Goal: Information Seeking & Learning: Learn about a topic

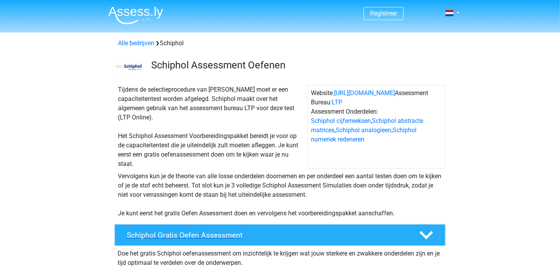
click at [208, 232] on h4 "Schiphol Gratis Oefen Assessment" at bounding box center [267, 235] width 280 height 9
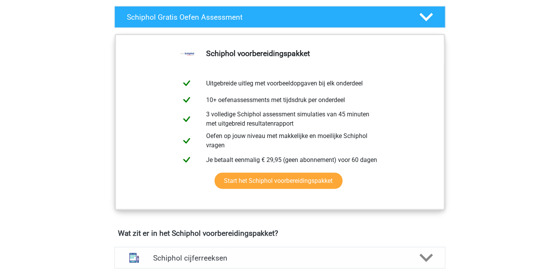
scroll to position [219, 0]
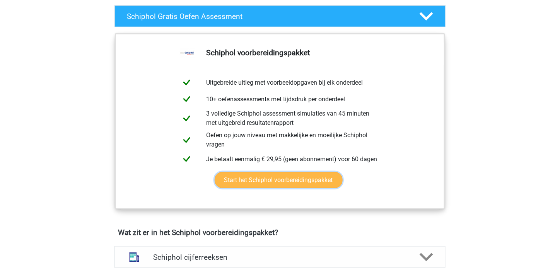
click at [281, 179] on link "Start het Schiphol voorbereidingspakket" at bounding box center [279, 180] width 128 height 16
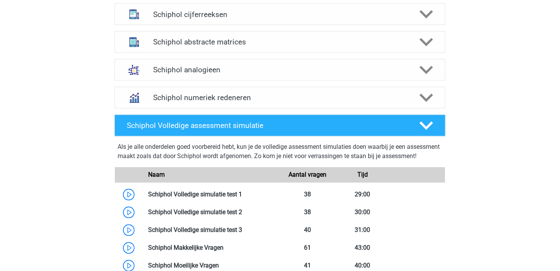
scroll to position [461, 0]
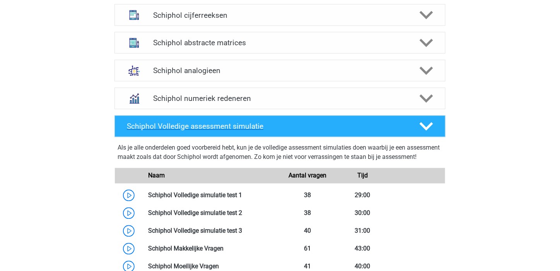
click at [364, 130] on h4 "Schiphol Volledige assessment simulatie" at bounding box center [267, 126] width 280 height 9
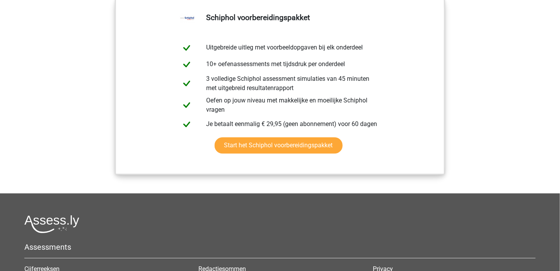
scroll to position [639, 0]
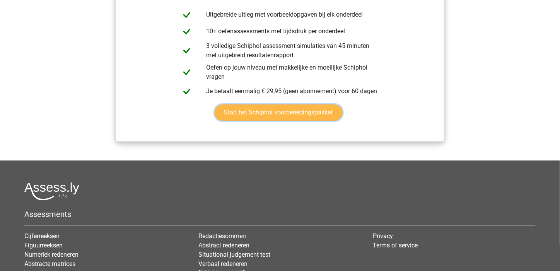
click at [289, 109] on link "Start het Schiphol voorbereidingspakket" at bounding box center [279, 112] width 128 height 16
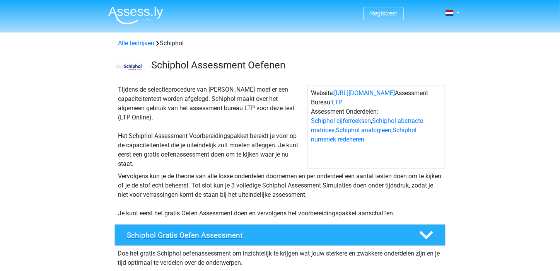
click at [193, 233] on h4 "Schiphol Gratis Oefen Assessment" at bounding box center [267, 235] width 280 height 9
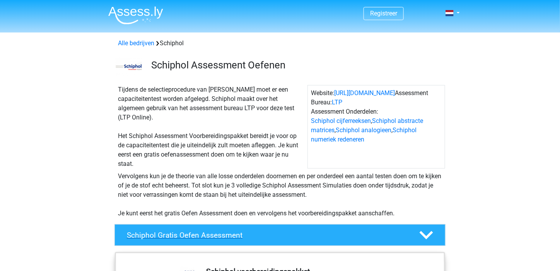
click at [193, 233] on h4 "Schiphol Gratis Oefen Assessment" at bounding box center [267, 235] width 280 height 9
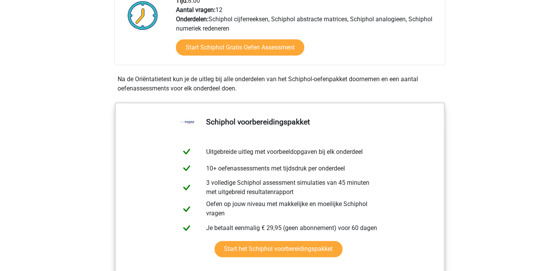
scroll to position [299, 0]
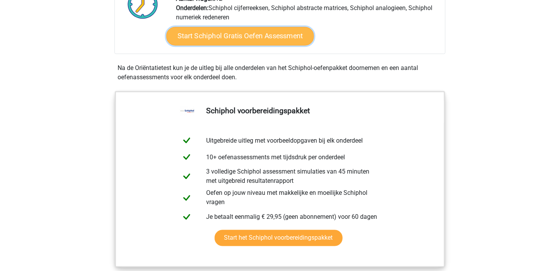
click at [267, 36] on link "Start Schiphol Gratis Oefen Assessment" at bounding box center [240, 36] width 148 height 19
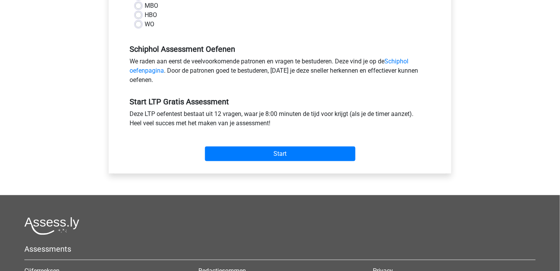
scroll to position [214, 0]
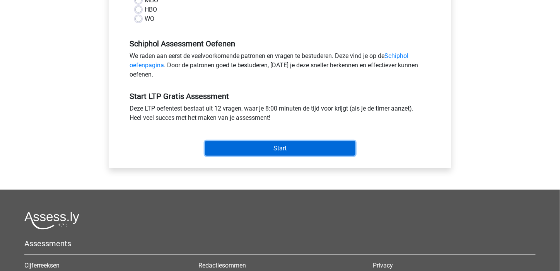
click at [271, 147] on input "Start" at bounding box center [280, 148] width 150 height 15
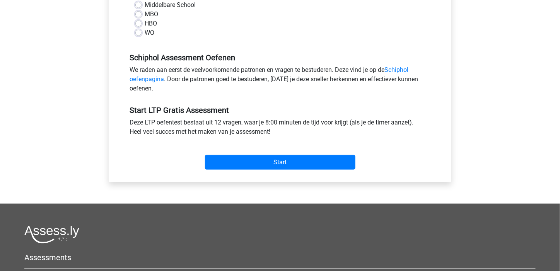
click at [145, 33] on label "WO" at bounding box center [150, 32] width 10 height 9
click at [138, 33] on input "WO" at bounding box center [138, 32] width 6 height 8
radio input "true"
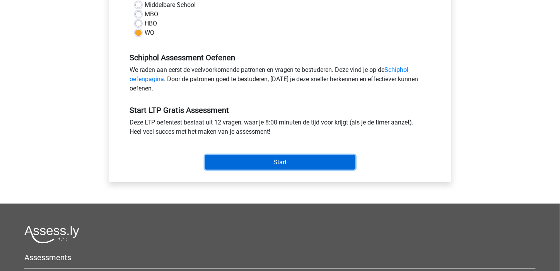
click at [283, 162] on input "Start" at bounding box center [280, 162] width 150 height 15
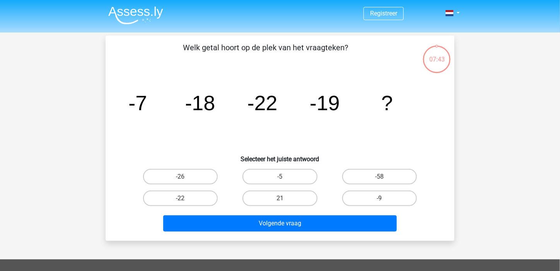
click at [379, 126] on icon "image/svg+xml -7 -18 -22 -19 ?" at bounding box center [280, 110] width 312 height 78
click at [333, 127] on icon "image/svg+xml -7 -18 -22 -19 ?" at bounding box center [280, 110] width 312 height 78
click at [292, 174] on label "-5" at bounding box center [279, 176] width 75 height 15
click at [285, 177] on input "-5" at bounding box center [282, 179] width 5 height 5
radio input "true"
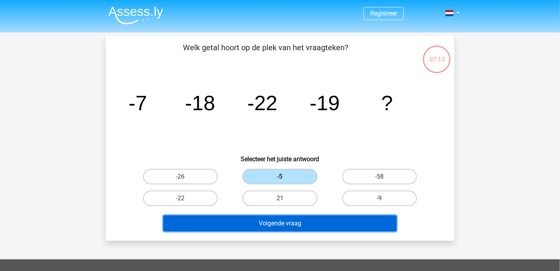
click at [265, 225] on button "Volgende vraag" at bounding box center [280, 223] width 234 height 16
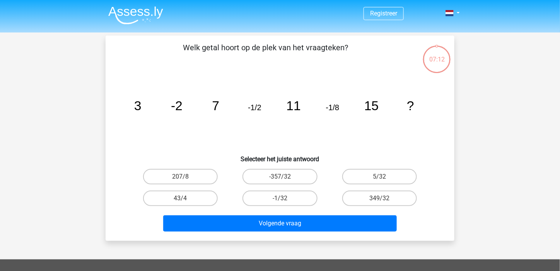
scroll to position [36, 0]
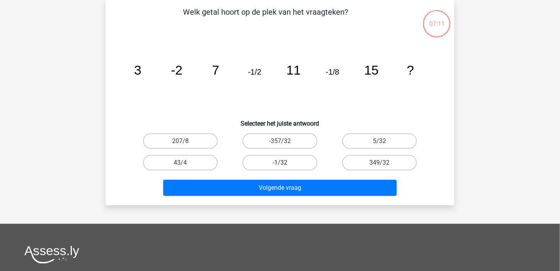
click at [271, 157] on label "-1/32" at bounding box center [279, 162] width 75 height 15
click at [280, 163] on input "-1/32" at bounding box center [282, 165] width 5 height 5
radio input "true"
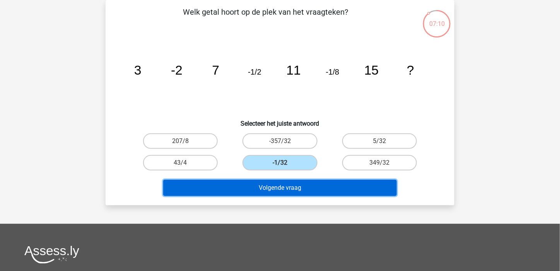
click at [282, 189] on button "Volgende vraag" at bounding box center [280, 188] width 234 height 16
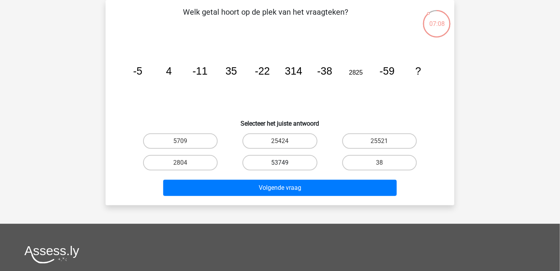
click at [291, 159] on label "53749" at bounding box center [279, 162] width 75 height 15
click at [285, 163] on input "53749" at bounding box center [282, 165] width 5 height 5
radio input "true"
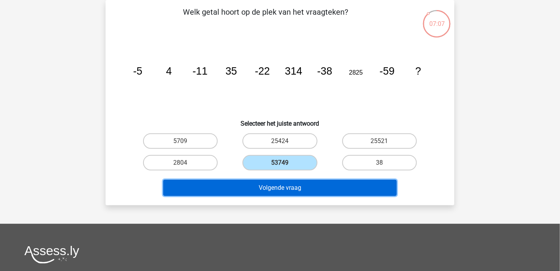
click at [273, 184] on button "Volgende vraag" at bounding box center [280, 188] width 234 height 16
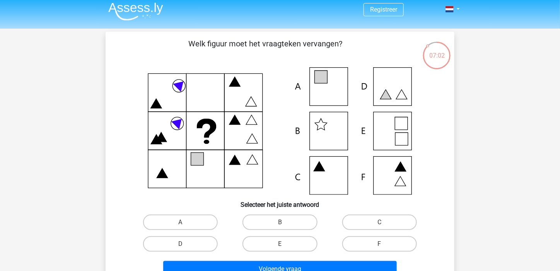
scroll to position [2, 0]
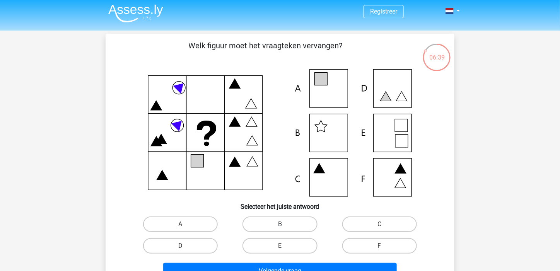
click at [307, 230] on label "B" at bounding box center [279, 224] width 75 height 15
click at [285, 229] on input "B" at bounding box center [282, 226] width 5 height 5
radio input "true"
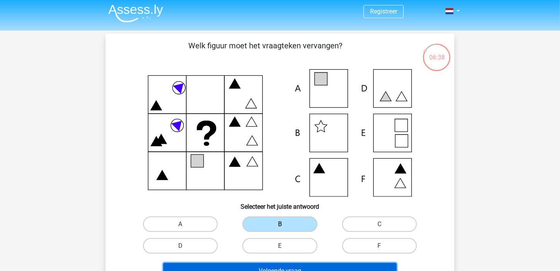
click at [283, 267] on button "Volgende vraag" at bounding box center [280, 271] width 234 height 16
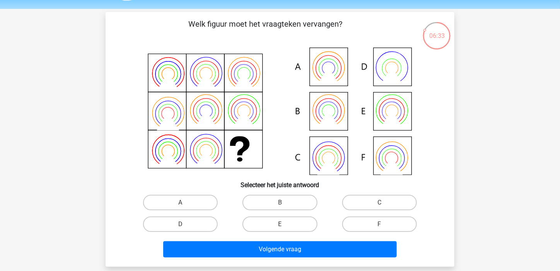
scroll to position [24, 0]
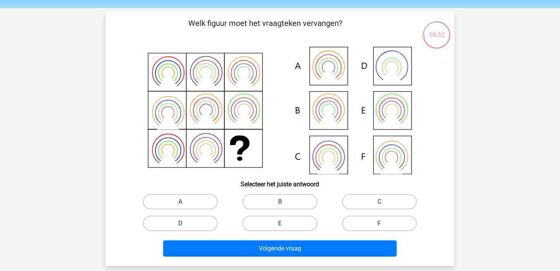
click at [270, 224] on label "E" at bounding box center [279, 223] width 75 height 15
click at [280, 224] on input "E" at bounding box center [282, 226] width 5 height 5
radio input "true"
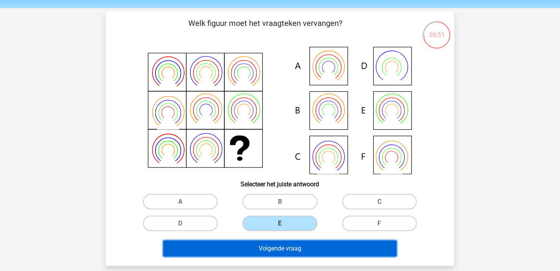
click at [283, 249] on button "Volgende vraag" at bounding box center [280, 249] width 234 height 16
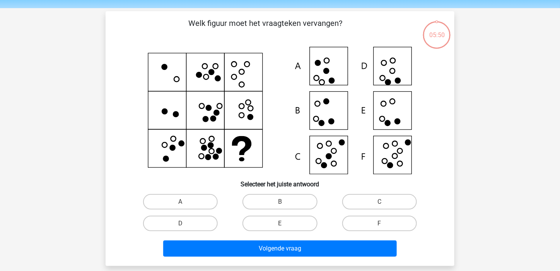
scroll to position [36, 0]
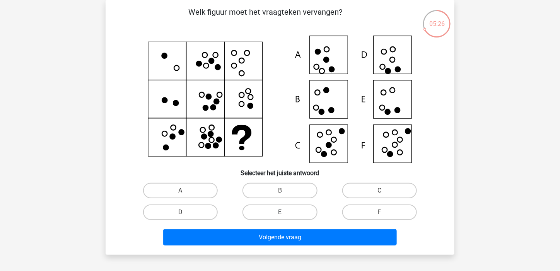
click at [305, 206] on label "E" at bounding box center [279, 212] width 75 height 15
click at [285, 212] on input "E" at bounding box center [282, 214] width 5 height 5
radio input "true"
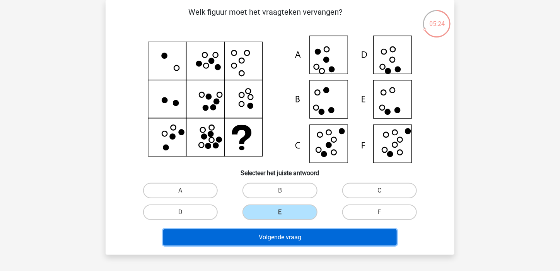
click at [277, 238] on button "Volgende vraag" at bounding box center [280, 237] width 234 height 16
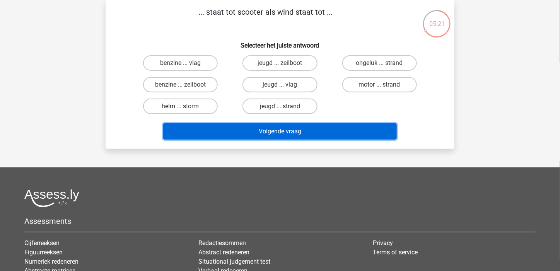
click at [271, 134] on button "Volgende vraag" at bounding box center [280, 131] width 234 height 16
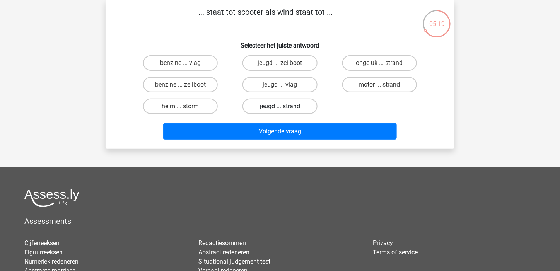
click at [276, 109] on label "jeugd ... strand" at bounding box center [279, 106] width 75 height 15
click at [280, 109] on input "jeugd ... strand" at bounding box center [282, 108] width 5 height 5
radio input "true"
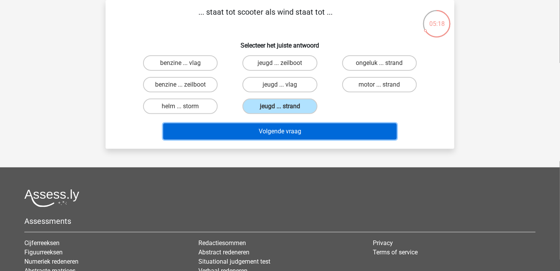
click at [275, 130] on button "Volgende vraag" at bounding box center [280, 131] width 234 height 16
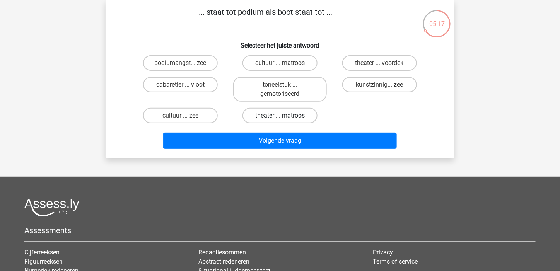
click at [272, 116] on label "theater ... matroos" at bounding box center [279, 115] width 75 height 15
click at [280, 116] on input "theater ... matroos" at bounding box center [282, 118] width 5 height 5
radio input "true"
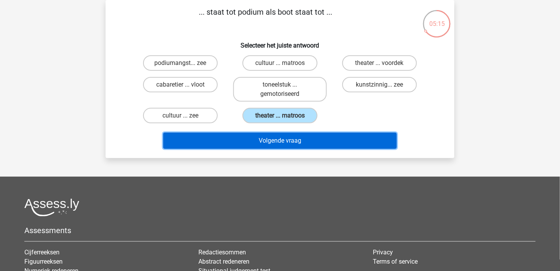
click at [269, 141] on button "Volgende vraag" at bounding box center [280, 141] width 234 height 16
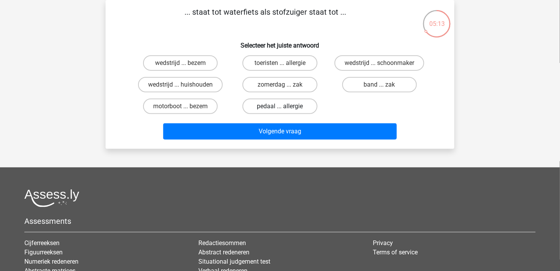
click at [278, 104] on label "pedaal ... allergie" at bounding box center [279, 106] width 75 height 15
click at [280, 106] on input "pedaal ... allergie" at bounding box center [282, 108] width 5 height 5
radio input "true"
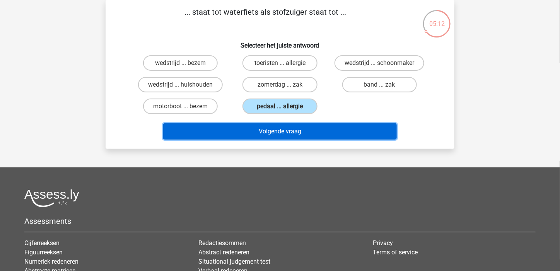
click at [274, 124] on button "Volgende vraag" at bounding box center [280, 131] width 234 height 16
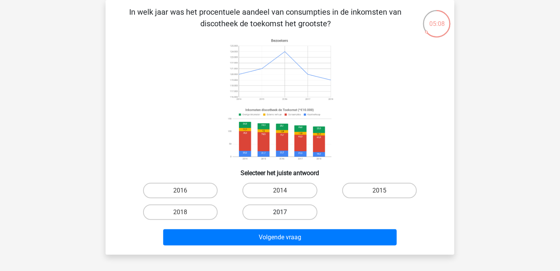
click at [258, 214] on label "2017" at bounding box center [279, 212] width 75 height 15
click at [280, 214] on input "2017" at bounding box center [282, 214] width 5 height 5
radio input "true"
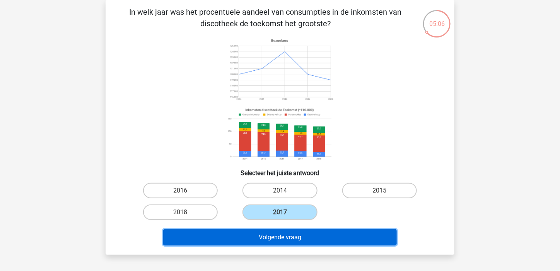
click at [269, 234] on button "Volgende vraag" at bounding box center [280, 237] width 234 height 16
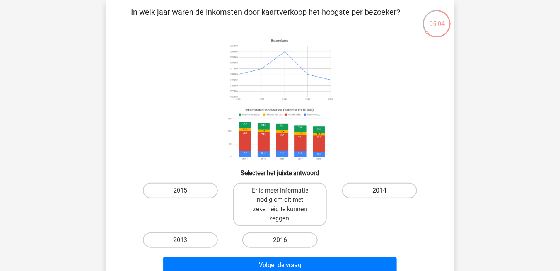
click at [377, 193] on label "2014" at bounding box center [379, 190] width 75 height 15
click at [379, 193] on input "2014" at bounding box center [381, 193] width 5 height 5
radio input "true"
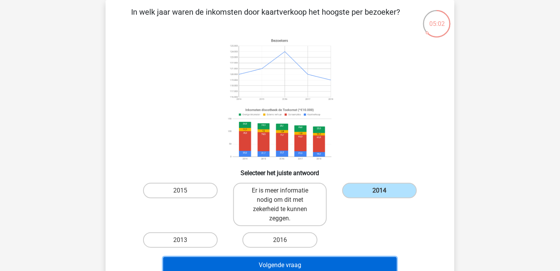
click at [278, 261] on button "Volgende vraag" at bounding box center [280, 265] width 234 height 16
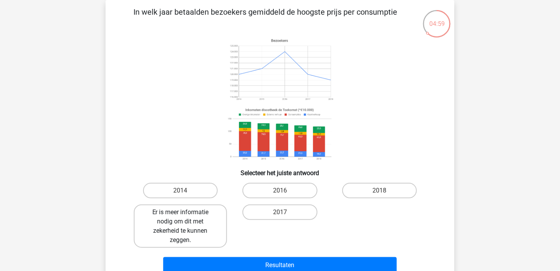
click at [183, 224] on label "Er is meer informatie nodig om dit met zekerheid te kunnen zeggen." at bounding box center [180, 226] width 93 height 43
click at [183, 217] on input "Er is meer informatie nodig om dit met zekerheid te kunnen zeggen." at bounding box center [183, 214] width 5 height 5
radio input "true"
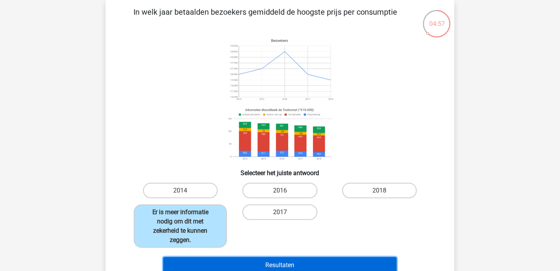
click at [280, 260] on button "Resultaten" at bounding box center [280, 265] width 234 height 16
